Goal: Communication & Community: Answer question/provide support

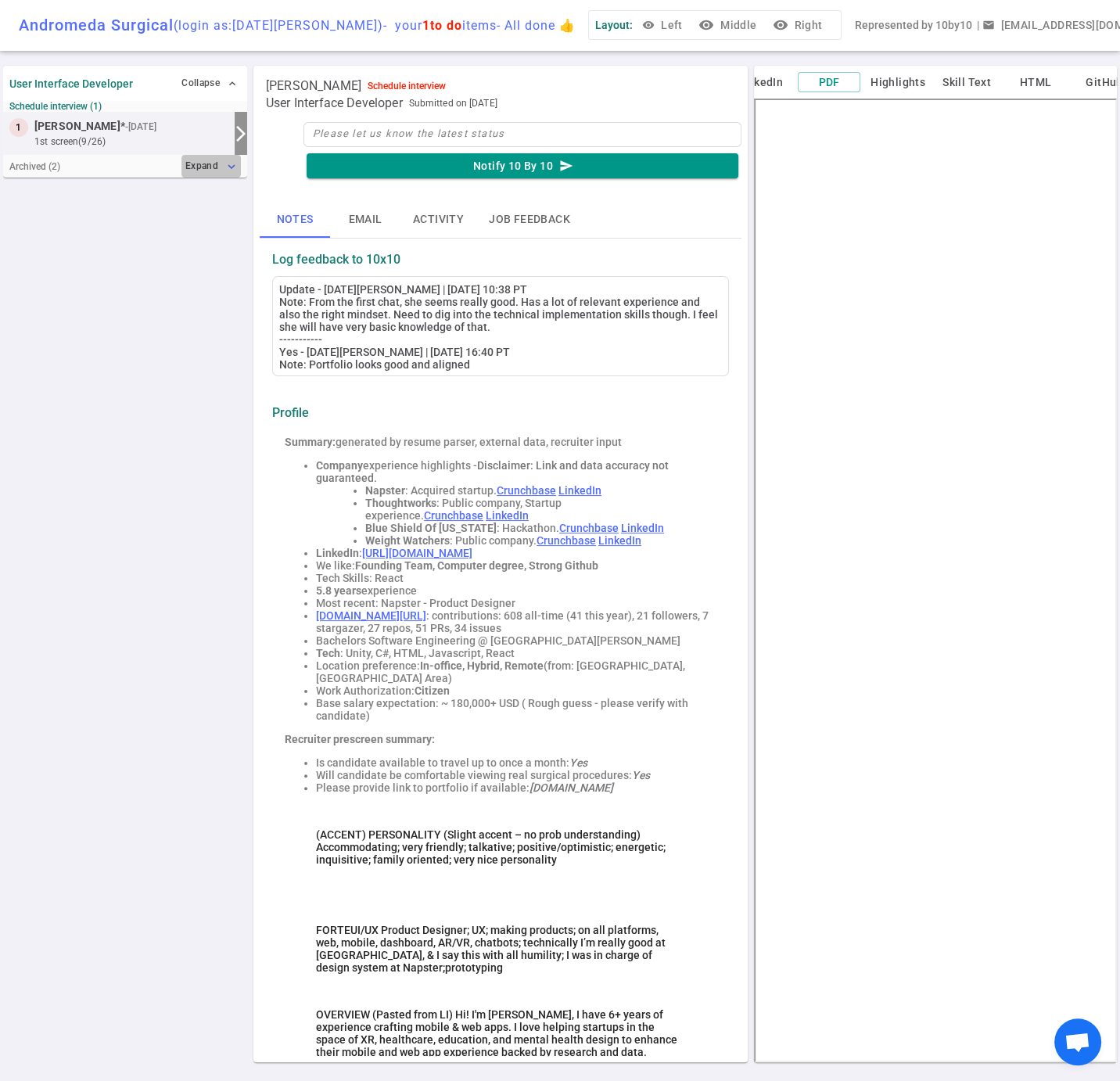
click at [203, 177] on button "Expand expand_more" at bounding box center [211, 166] width 59 height 23
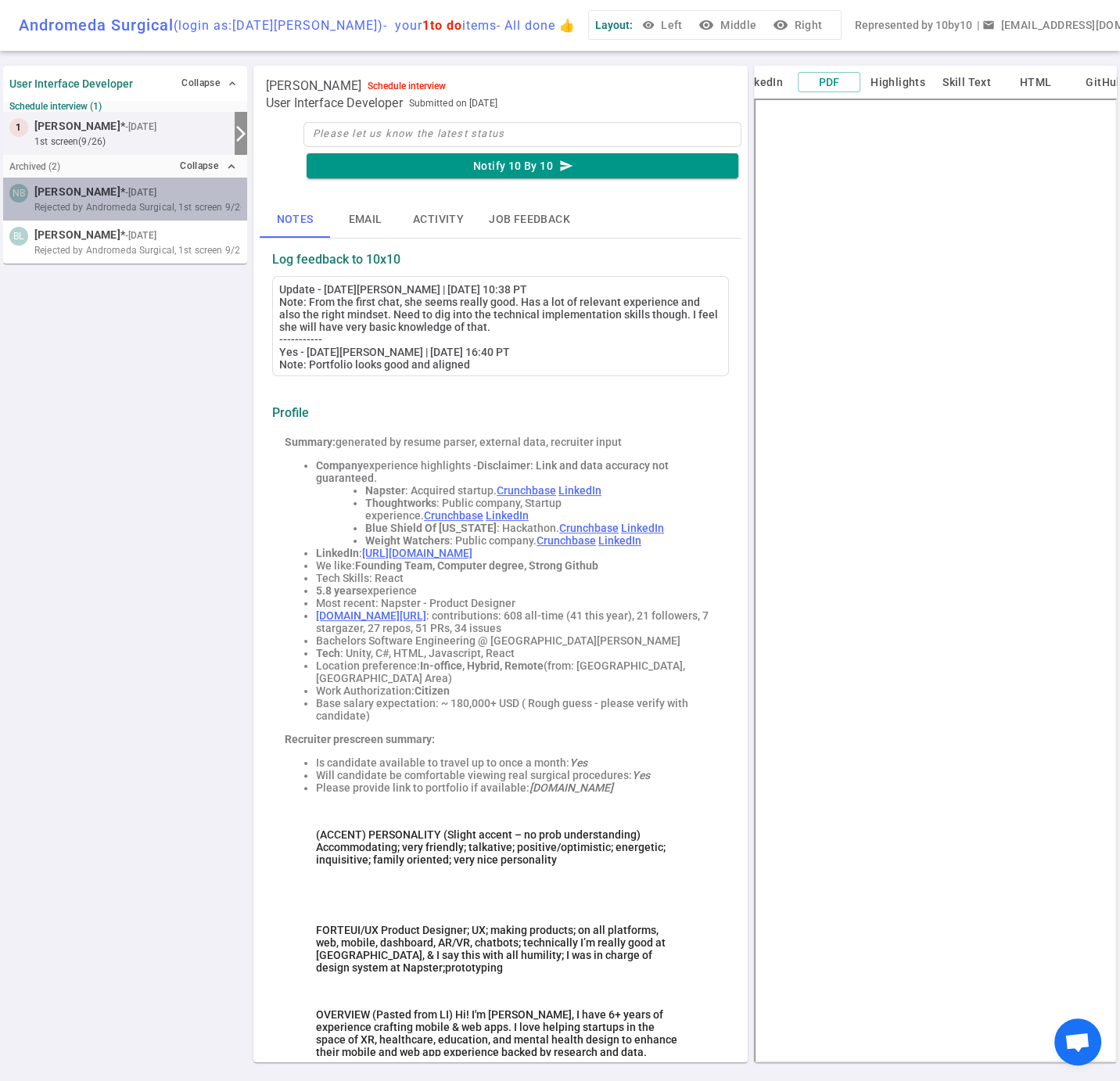
click at [125, 199] on small "- [DATE]" at bounding box center [140, 192] width 31 height 14
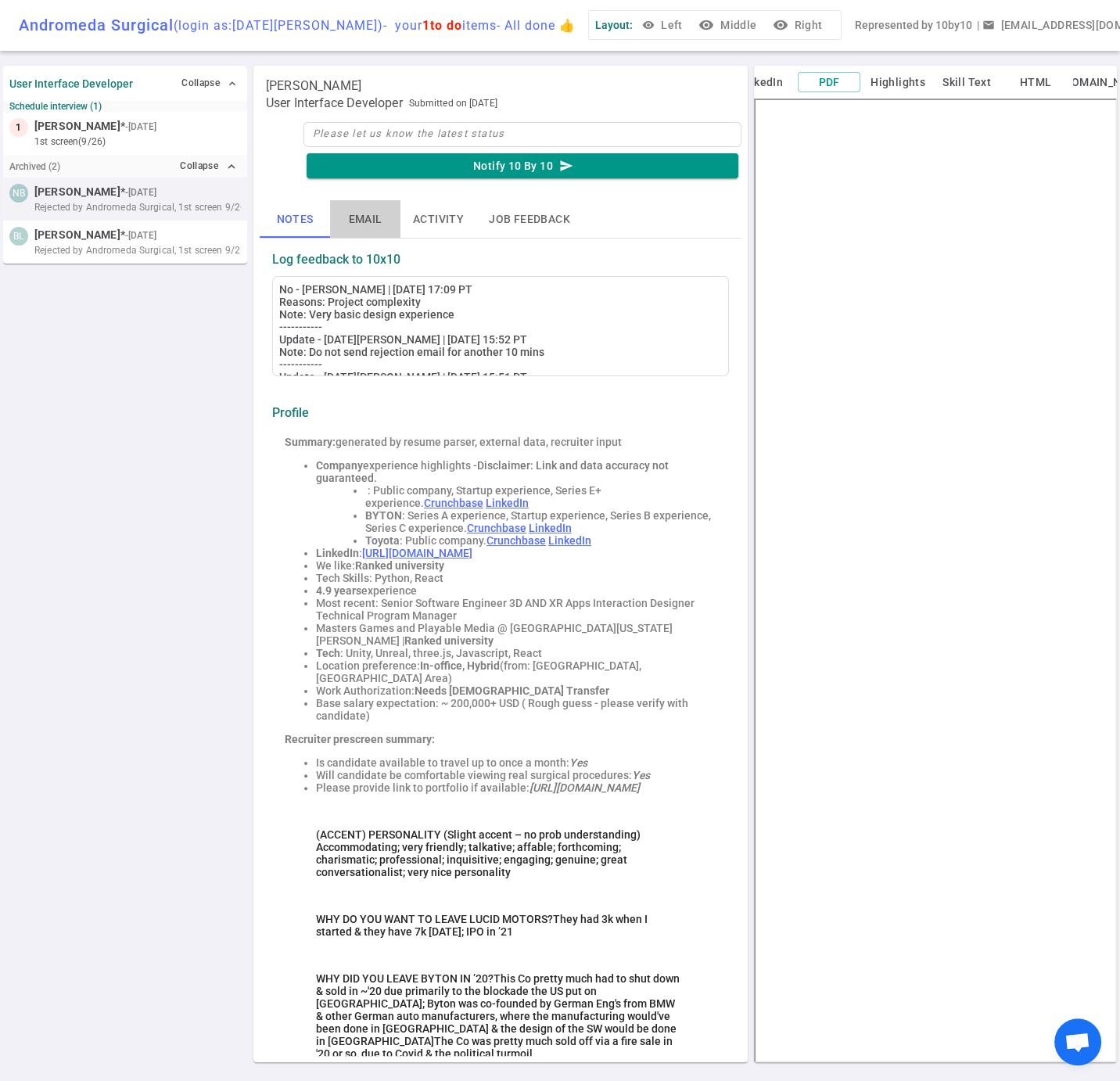
click at [363, 228] on button "Email" at bounding box center [365, 218] width 71 height 37
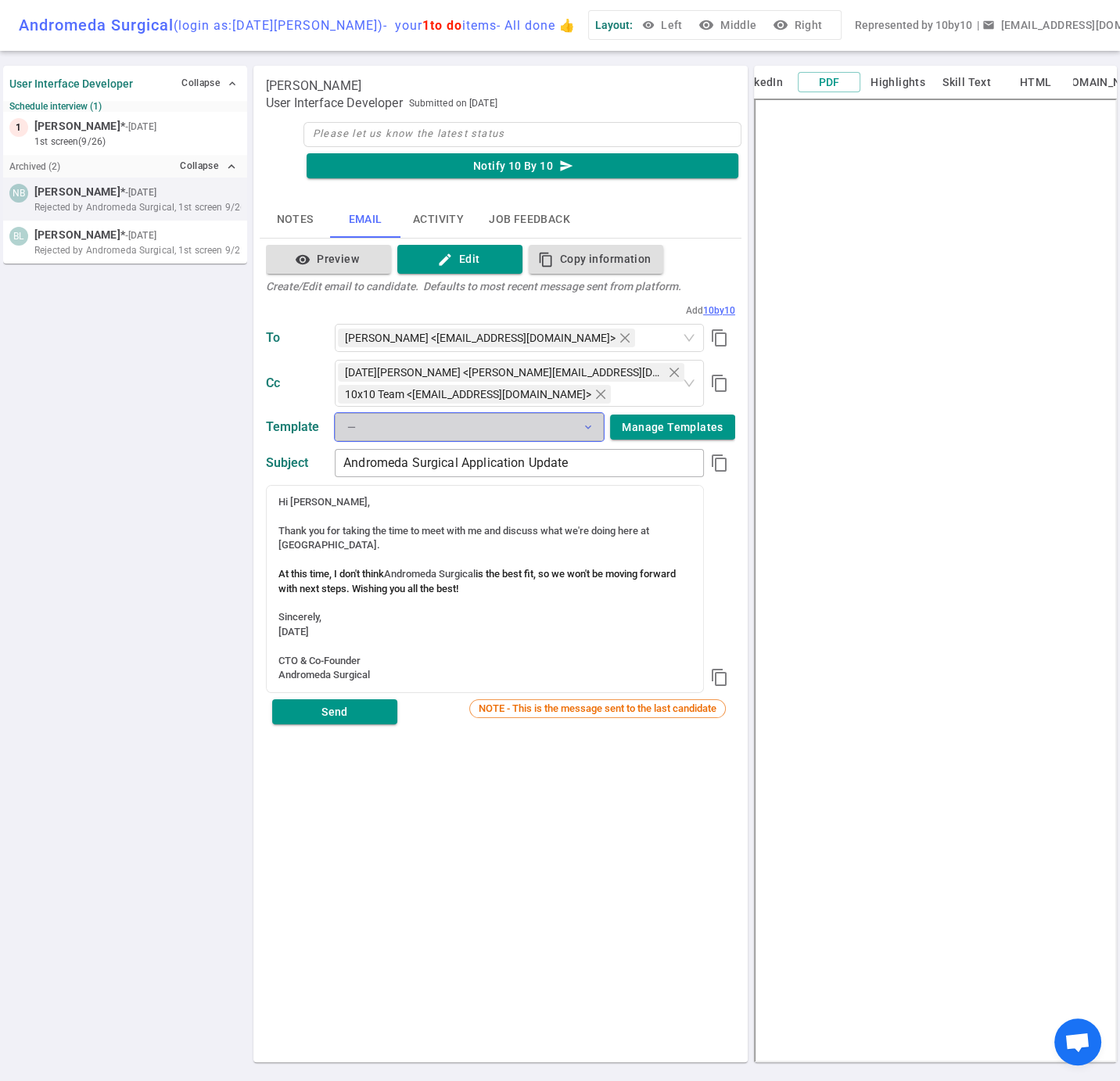
click at [588, 433] on span "expand_more" at bounding box center [588, 426] width 12 height 12
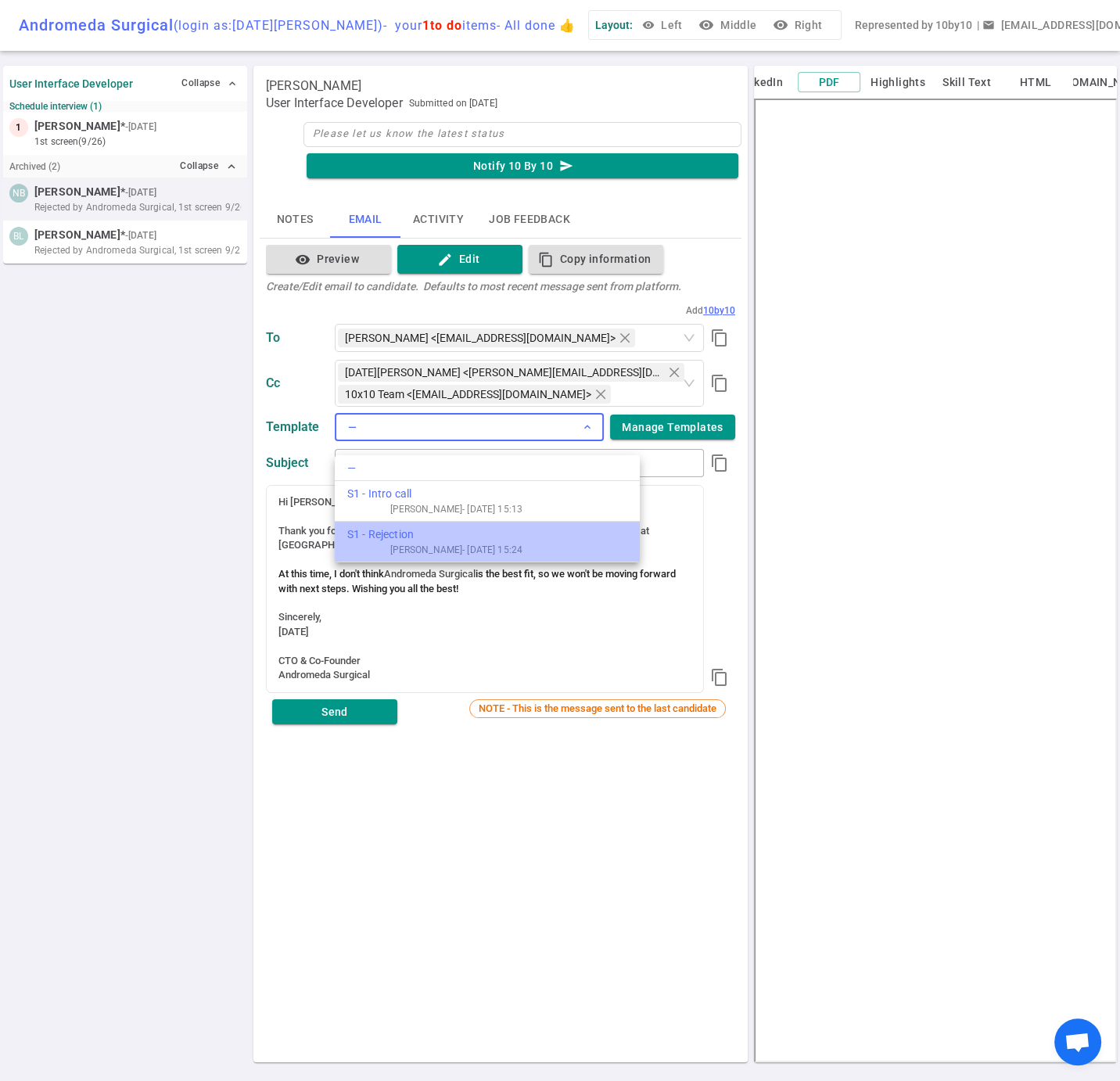
click at [412, 538] on div "S1 - Rejection" at bounding box center [435, 534] width 176 height 16
type input "Andromeda Surgical Application Update"
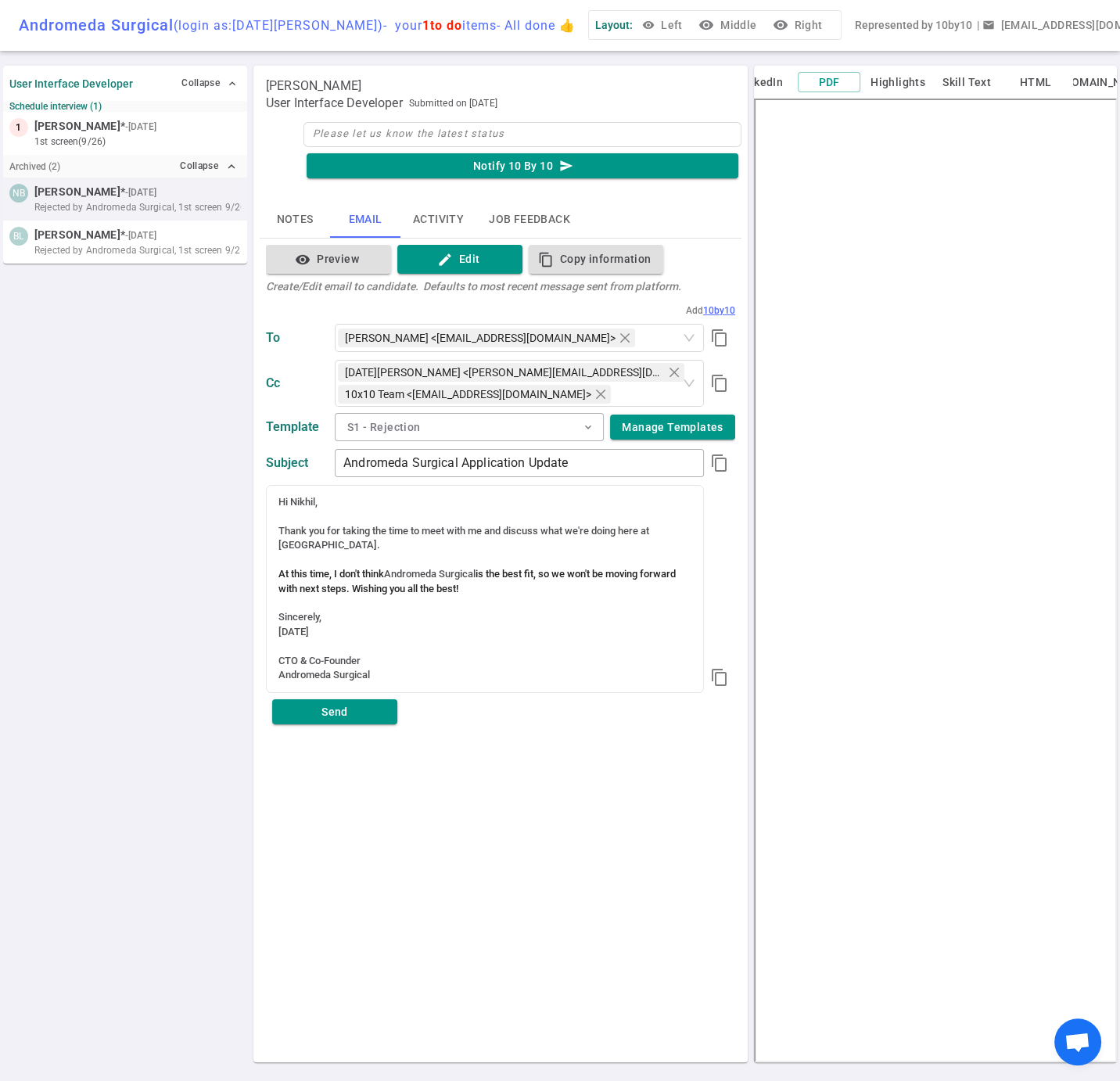
click at [512, 786] on div "[PERSON_NAME] User Interface Developer Submitted on [DATE] Notify 10 By 10 send…" at bounding box center [501, 564] width 494 height 996
click at [350, 725] on button "Send" at bounding box center [334, 712] width 125 height 26
click at [102, 540] on div "User Interface Developer Collapse expand_less Schedule interview (1) 1 [PERSON_…" at bounding box center [125, 564] width 244 height 1003
